Goal: Find specific page/section: Find specific page/section

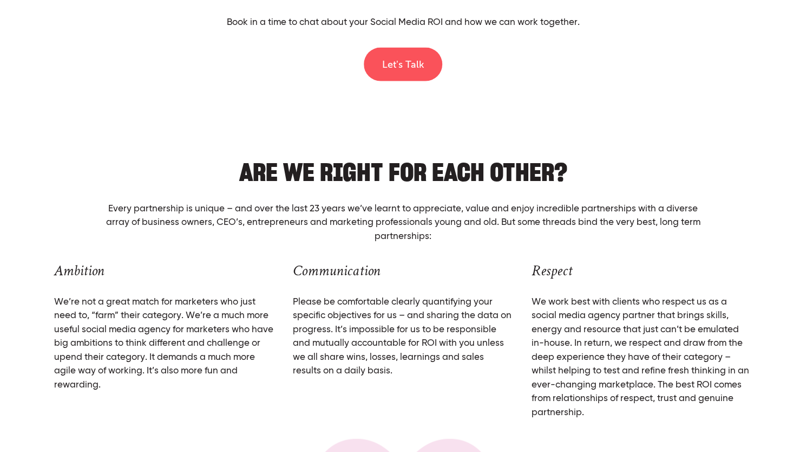
scroll to position [4028, 0]
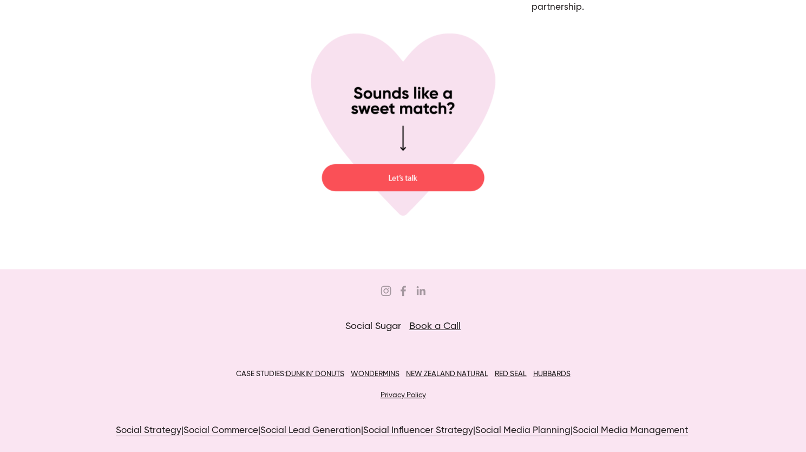
click at [427, 291] on nav at bounding box center [403, 293] width 603 height 16
click at [421, 289] on use "Jordan Eley" at bounding box center [420, 290] width 9 height 9
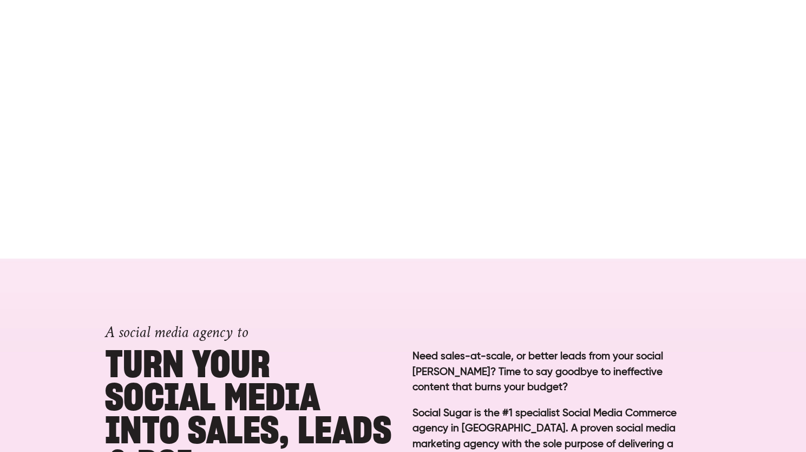
scroll to position [0, 0]
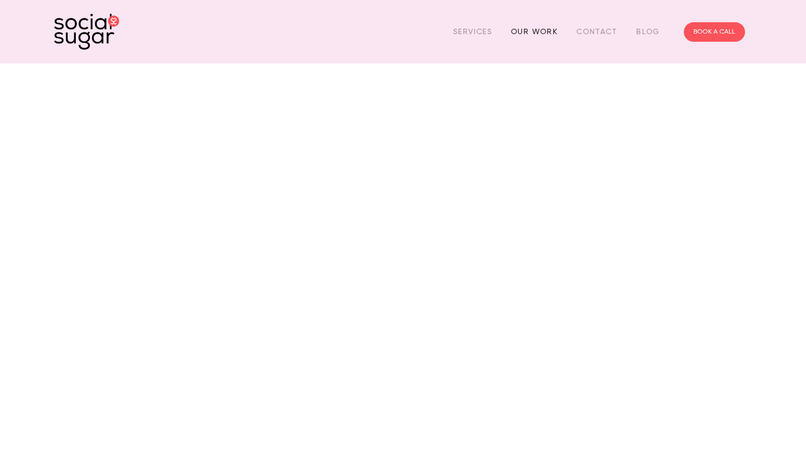
click at [543, 32] on link "Our Work" at bounding box center [534, 31] width 47 height 17
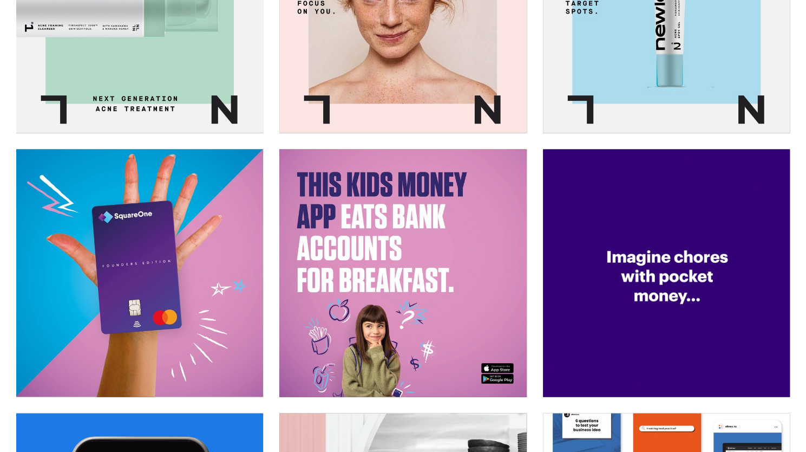
scroll to position [1153, 0]
